Goal: Task Accomplishment & Management: Manage account settings

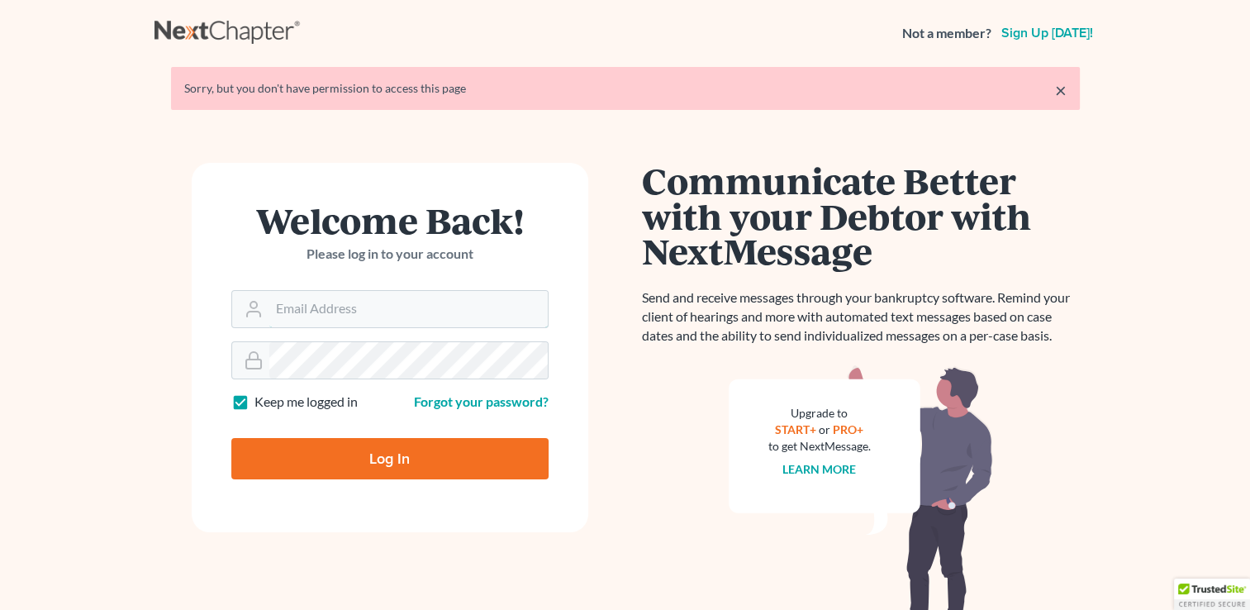
type input "andrea@andreahenninglaw.com"
click at [525, 461] on input "Log In" at bounding box center [389, 458] width 317 height 41
type input "Thinking..."
